Goal: Find specific page/section: Find specific page/section

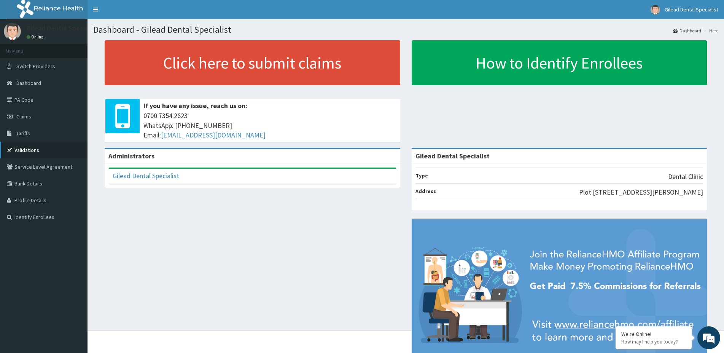
click at [22, 151] on link "Validations" at bounding box center [44, 150] width 88 height 17
click at [27, 95] on link "PA Code" at bounding box center [44, 99] width 88 height 17
click at [26, 152] on link "Validations" at bounding box center [44, 150] width 88 height 17
